Goal: Task Accomplishment & Management: Manage account settings

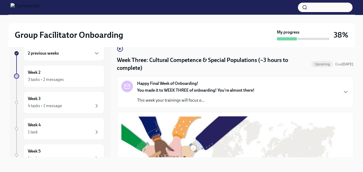
scroll to position [404, 0]
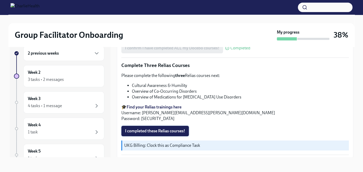
click at [174, 129] on span "I completed these Relias courses!" at bounding box center [155, 131] width 60 height 5
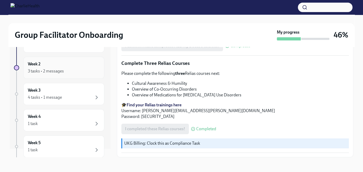
scroll to position [0, 0]
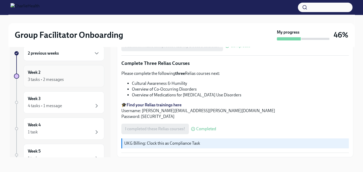
click at [69, 72] on div "Week 2 3 tasks • 2 messages" at bounding box center [64, 76] width 72 height 13
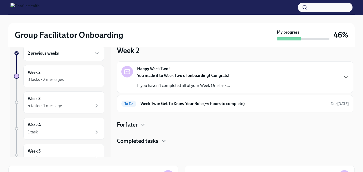
click at [344, 76] on icon "button" at bounding box center [346, 77] width 6 height 6
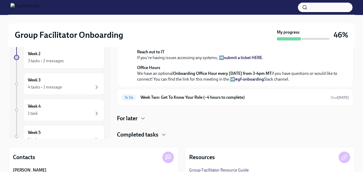
scroll to position [62, 0]
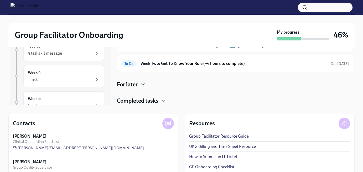
click at [144, 84] on icon "button" at bounding box center [143, 85] width 6 height 6
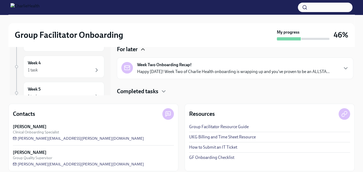
scroll to position [77, 0]
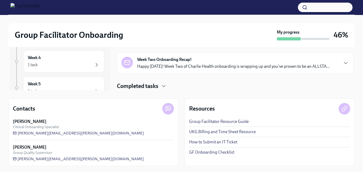
click at [230, 65] on p "Happy [DATE]! Week Two of Charlie Health onboarding is wrapping up and you've p…" at bounding box center [233, 67] width 193 height 6
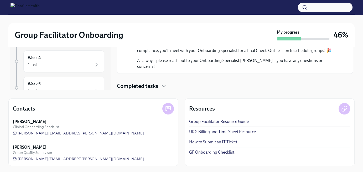
scroll to position [446, 0]
click at [165, 86] on icon "button" at bounding box center [163, 86] width 3 height 2
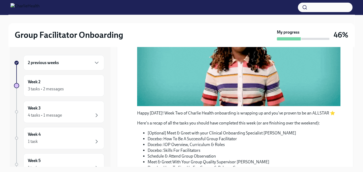
scroll to position [199, 0]
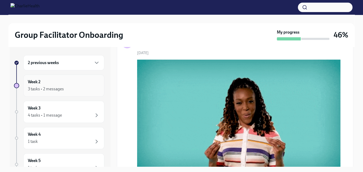
click at [75, 88] on div "3 tasks • 2 messages" at bounding box center [64, 89] width 72 height 6
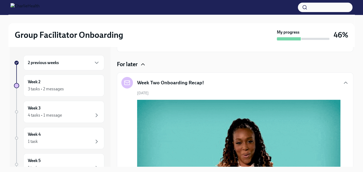
scroll to position [184, 0]
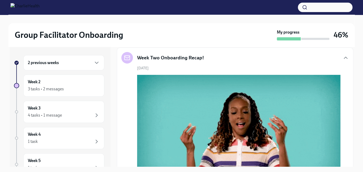
click at [309, 21] on h6 "Week Two: Get To Know Your Role (~4 hours to complete)" at bounding box center [234, 19] width 186 height 6
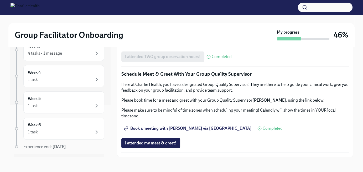
scroll to position [509, 0]
click at [163, 144] on span "I attended my meet & greet!" at bounding box center [151, 143] width 52 height 5
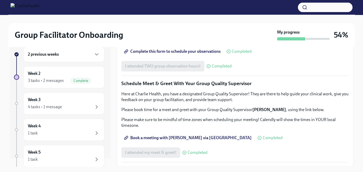
scroll to position [0, 0]
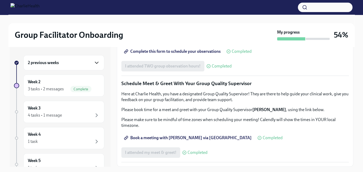
click at [95, 63] on icon "button" at bounding box center [96, 63] width 3 height 2
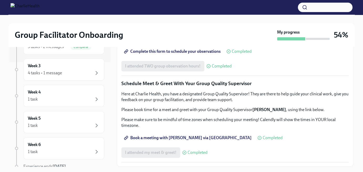
scroll to position [105, 0]
click at [80, 70] on div "4 tasks • 1 message" at bounding box center [64, 73] width 72 height 6
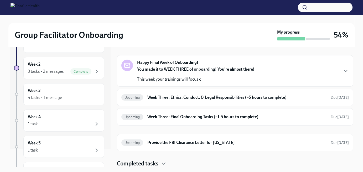
scroll to position [26, 0]
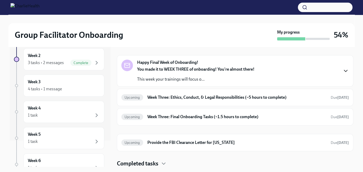
click at [344, 70] on icon "button" at bounding box center [345, 71] width 3 height 2
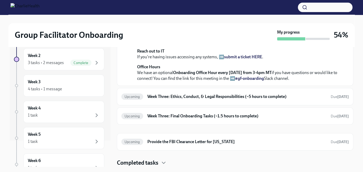
scroll to position [229, 0]
click at [162, 98] on h6 "Week Three: Ethics, Conduct, & Legal Responsibilities (~5 hours to complete)" at bounding box center [237, 97] width 179 height 6
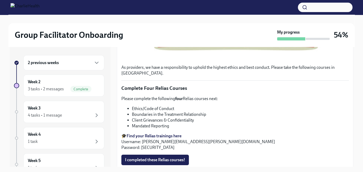
scroll to position [210, 0]
